Goal: Check status: Check status

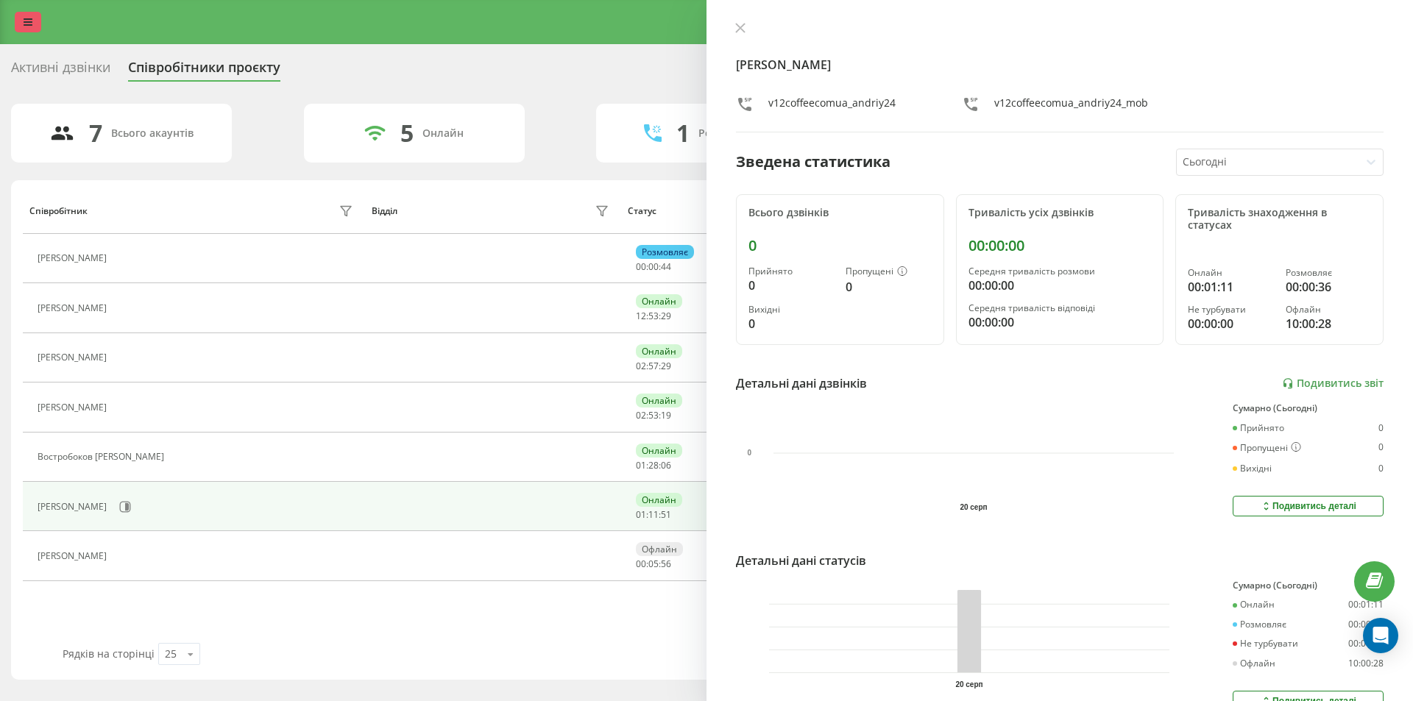
click at [30, 15] on link at bounding box center [28, 22] width 26 height 21
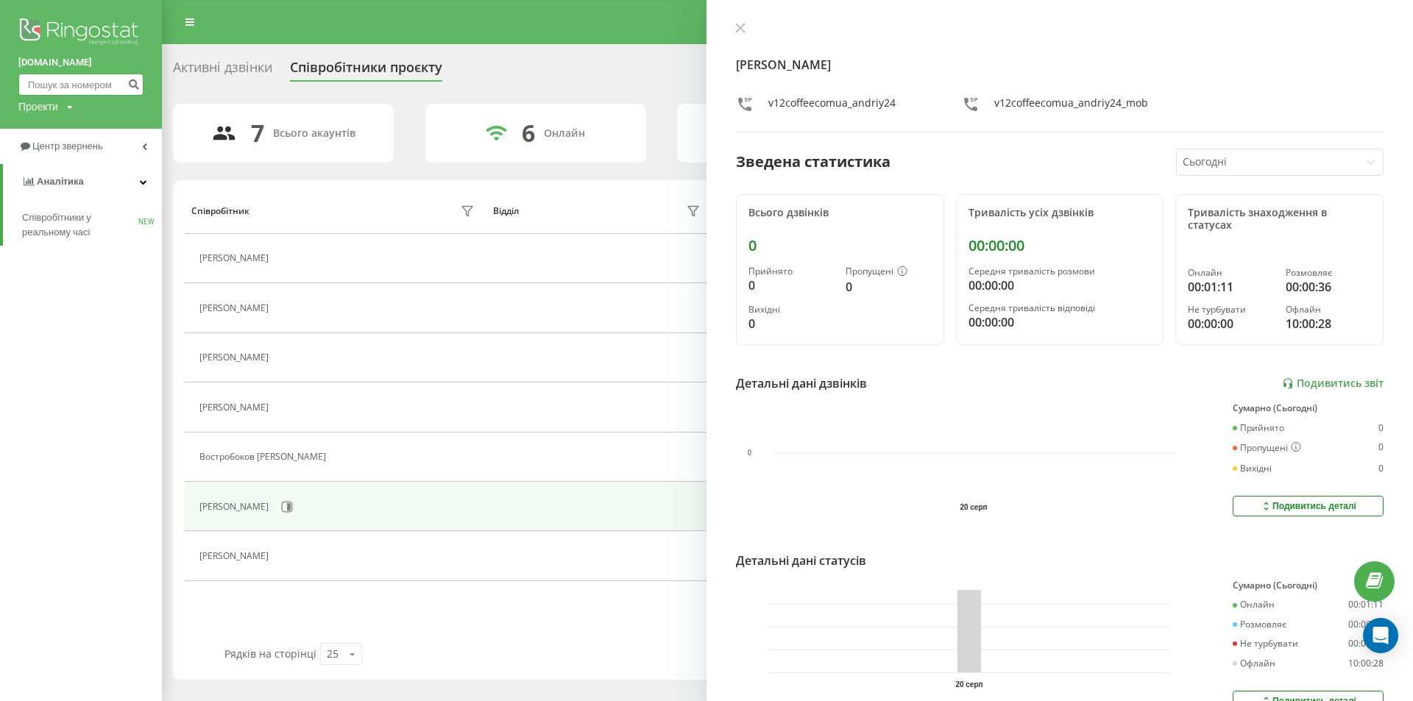
click at [72, 75] on input at bounding box center [80, 85] width 125 height 22
paste input "[PHONE_NUMBER]"
click at [44, 86] on input "[PHONE_NUMBER]" at bounding box center [80, 85] width 125 height 22
type input "0961073773"
click at [138, 80] on icon "submit" at bounding box center [133, 82] width 13 height 9
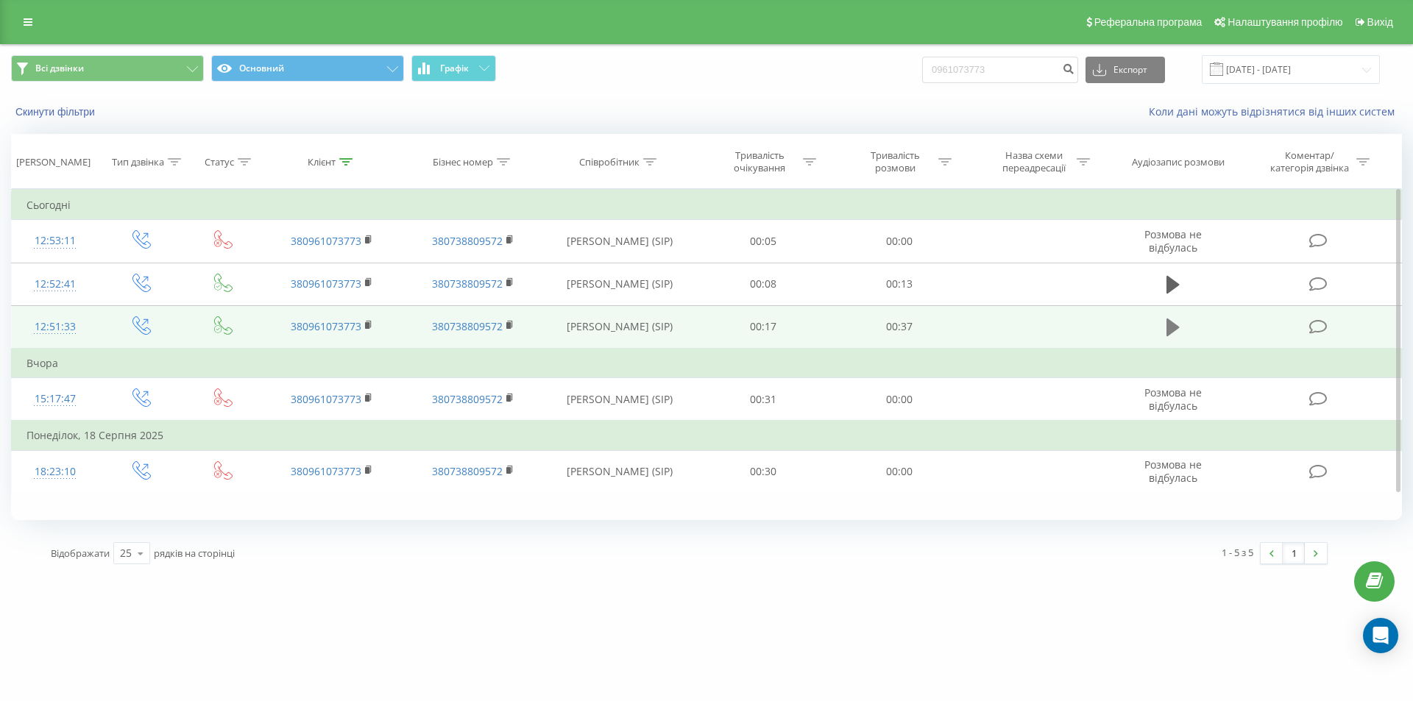
click at [1176, 328] on icon at bounding box center [1172, 328] width 13 height 18
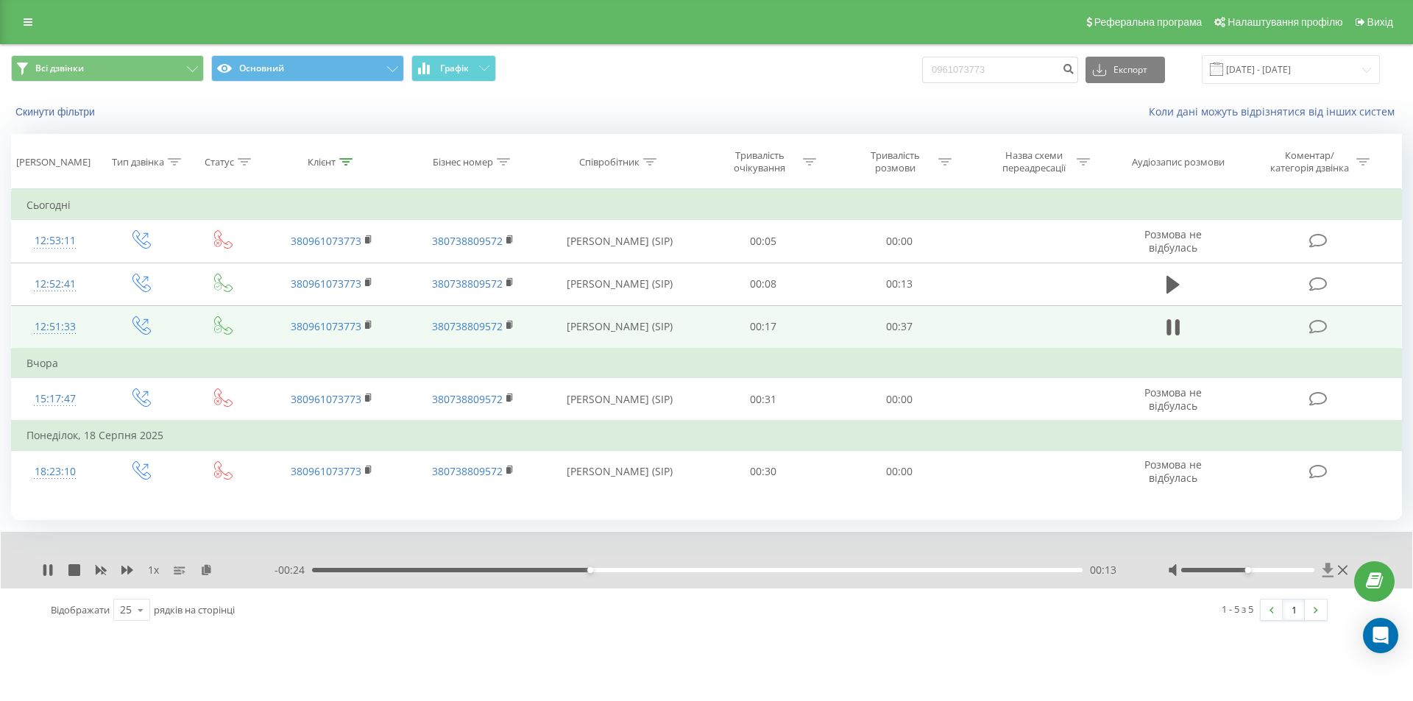
click at [1332, 570] on icon at bounding box center [1328, 570] width 13 height 15
click at [1325, 568] on icon at bounding box center [1328, 570] width 13 height 15
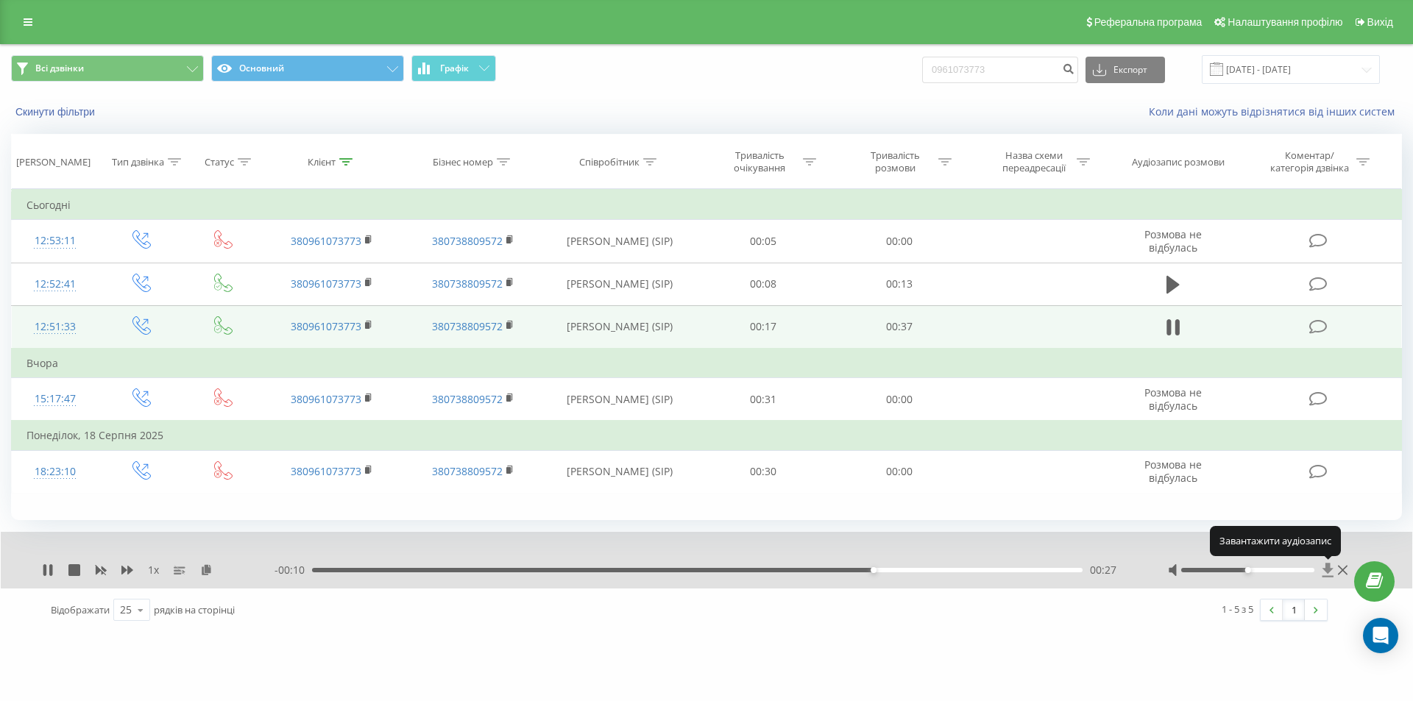
click at [1328, 574] on icon at bounding box center [1328, 570] width 13 height 15
click at [1327, 570] on icon at bounding box center [1328, 570] width 11 height 14
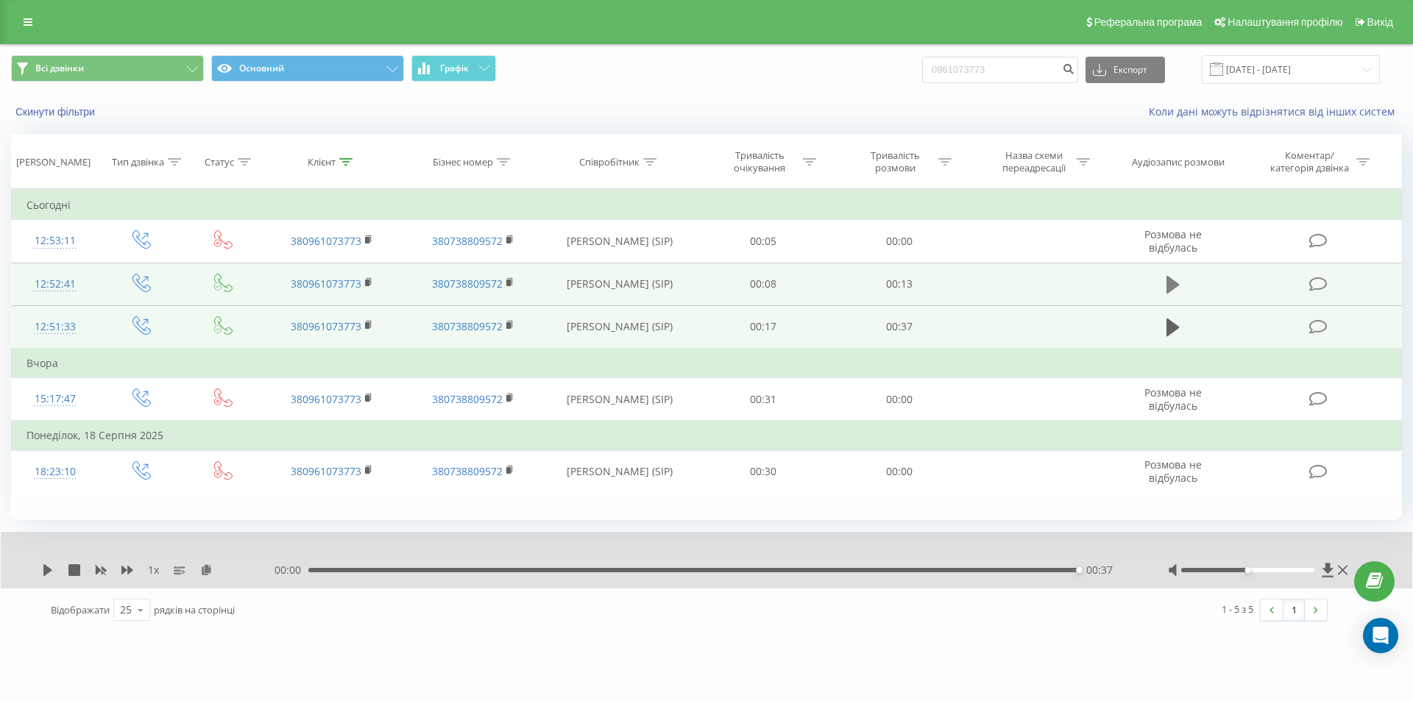
click at [1169, 286] on icon at bounding box center [1172, 285] width 13 height 18
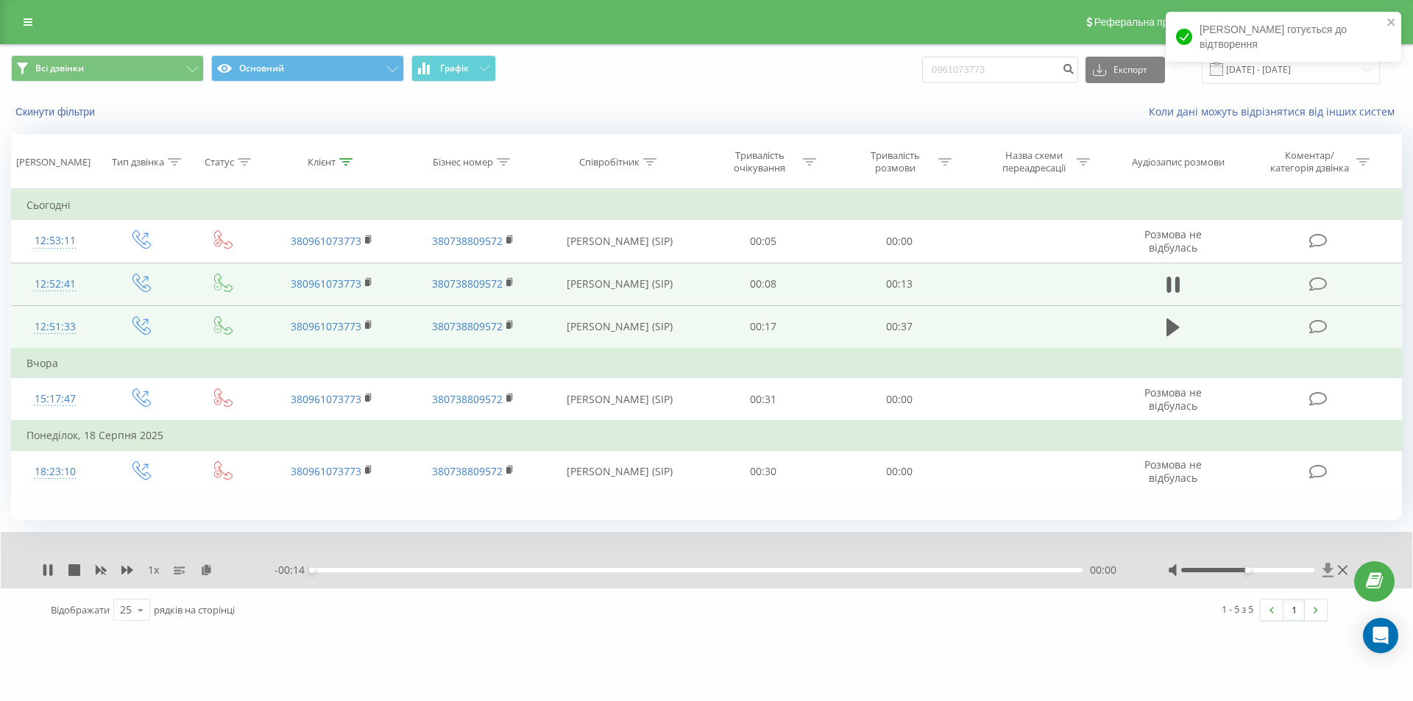
click at [1328, 565] on icon at bounding box center [1328, 570] width 11 height 14
click at [1390, 26] on icon "close" at bounding box center [1392, 22] width 10 height 12
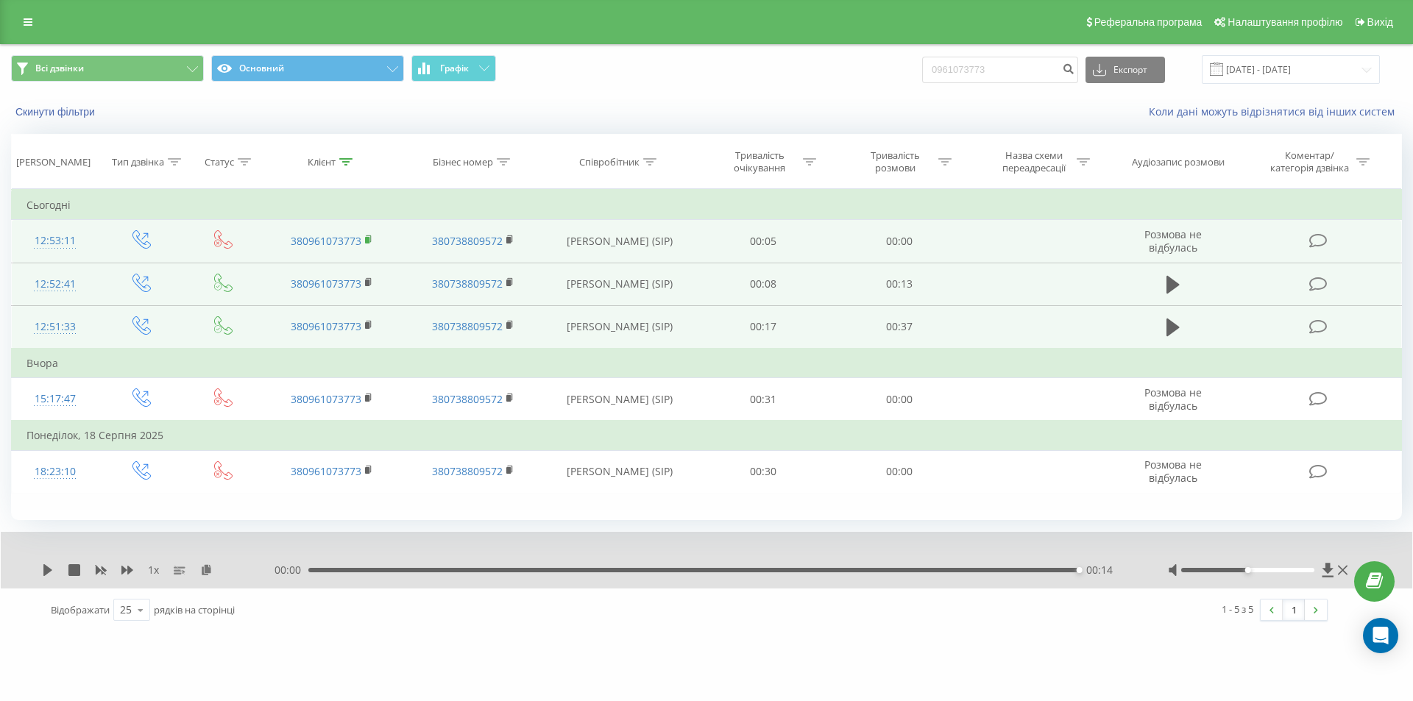
click at [369, 238] on rect at bounding box center [367, 240] width 4 height 7
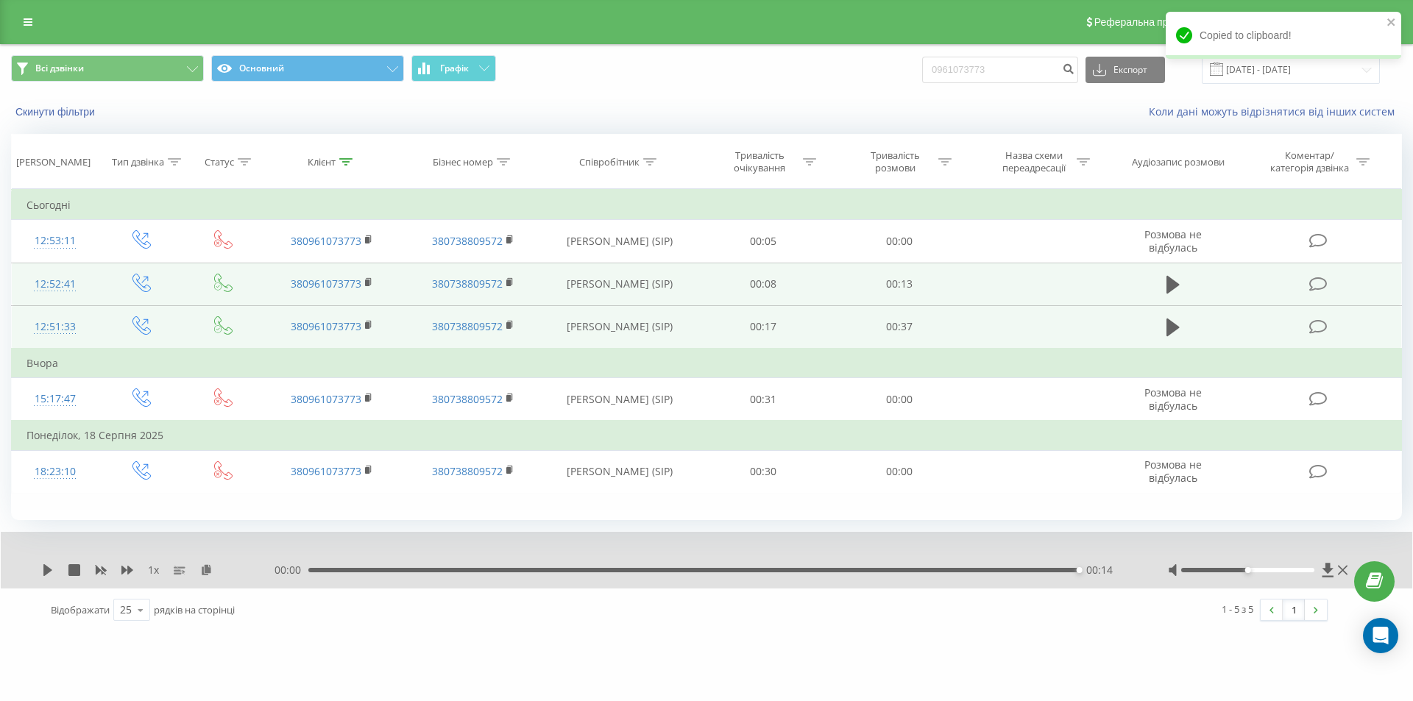
click at [766, 49] on div "Всі дзвінки Основний Графік 0961073773 Експорт .csv .xls .xlsx 20.05.2025 - 20.…" at bounding box center [707, 69] width 1412 height 49
